Goal: Information Seeking & Learning: Learn about a topic

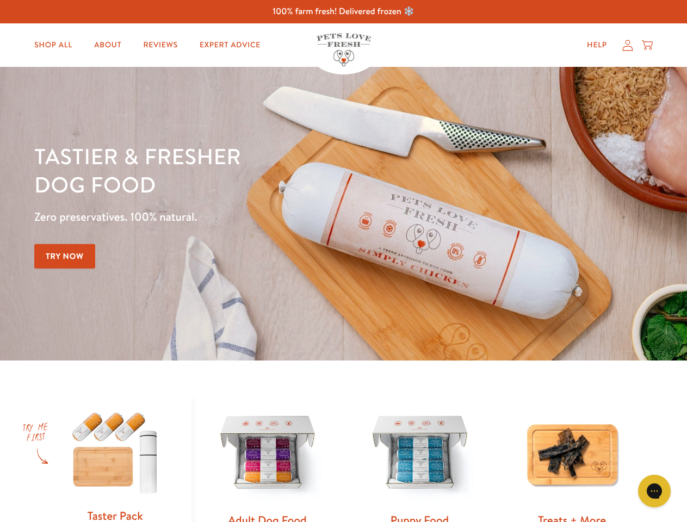
click at [343, 261] on div "Tastier & fresher dog food Zero preservatives. 100% natural. Try Now" at bounding box center [240, 214] width 412 height 144
click at [654, 491] on icon "Gorgias live chat" at bounding box center [654, 491] width 10 height 10
